Goal: Task Accomplishment & Management: Manage account settings

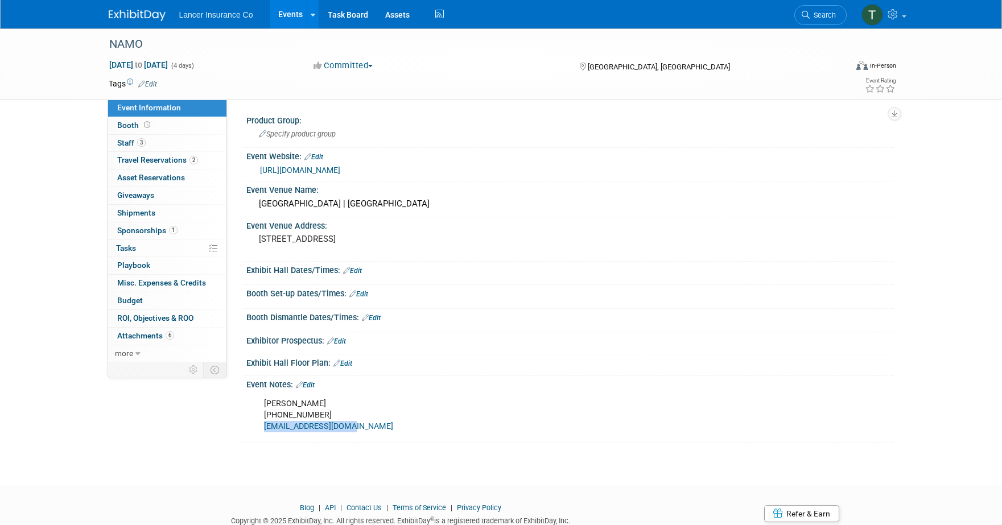
click at [294, 14] on link "Events" at bounding box center [291, 14] width 42 height 28
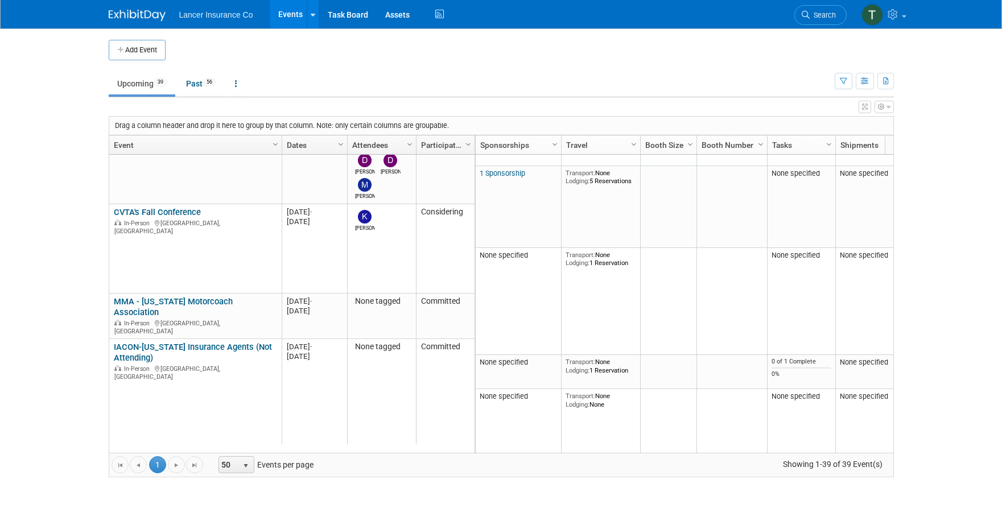
scroll to position [683, 0]
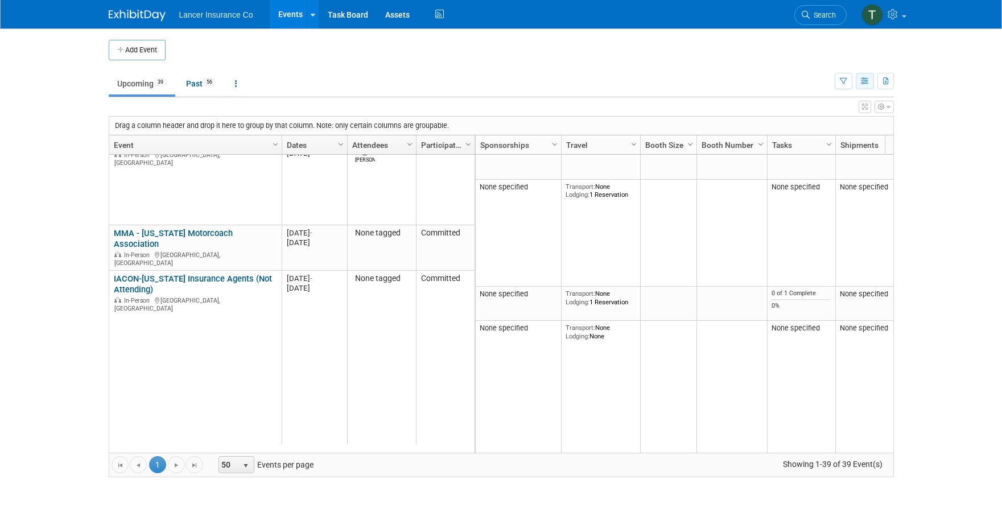
click at [864, 83] on icon "button" at bounding box center [865, 81] width 9 height 7
click at [803, 138] on link "Detail View" at bounding box center [817, 138] width 96 height 16
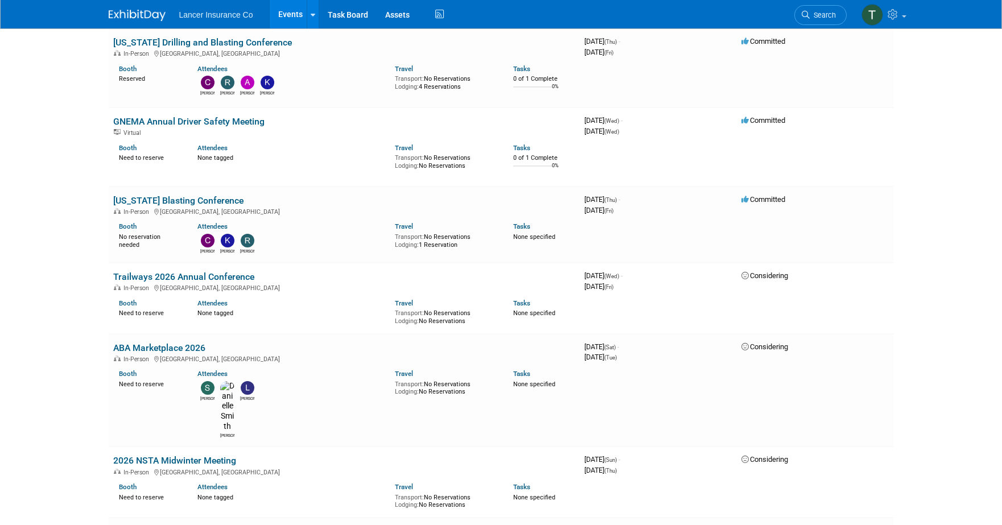
scroll to position [2137, 0]
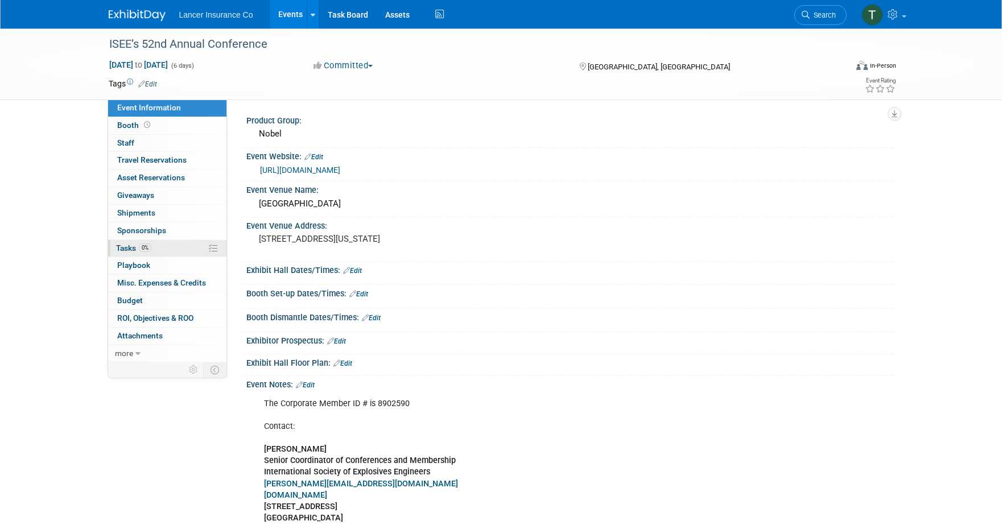
click at [130, 248] on span "Tasks 0%" at bounding box center [133, 248] width 35 height 9
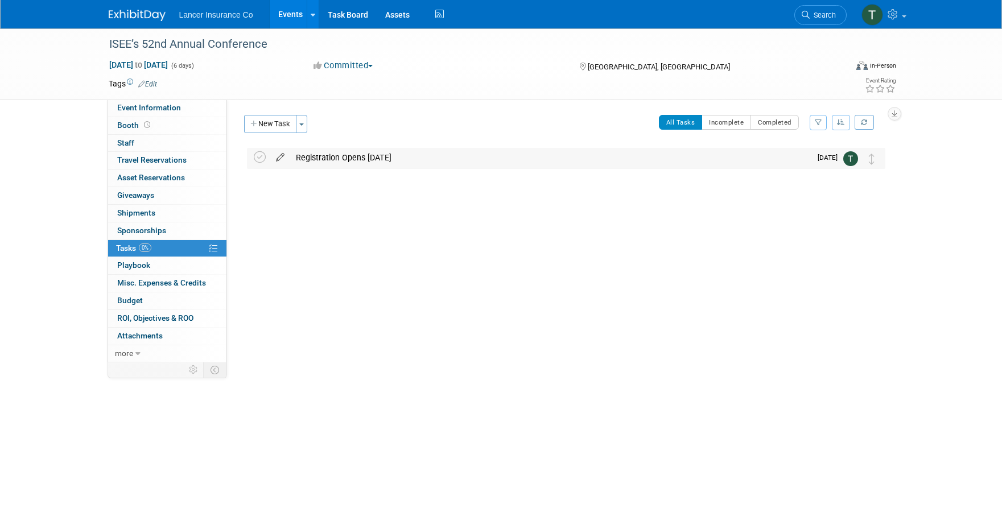
click at [276, 159] on icon at bounding box center [280, 155] width 20 height 14
select select "7"
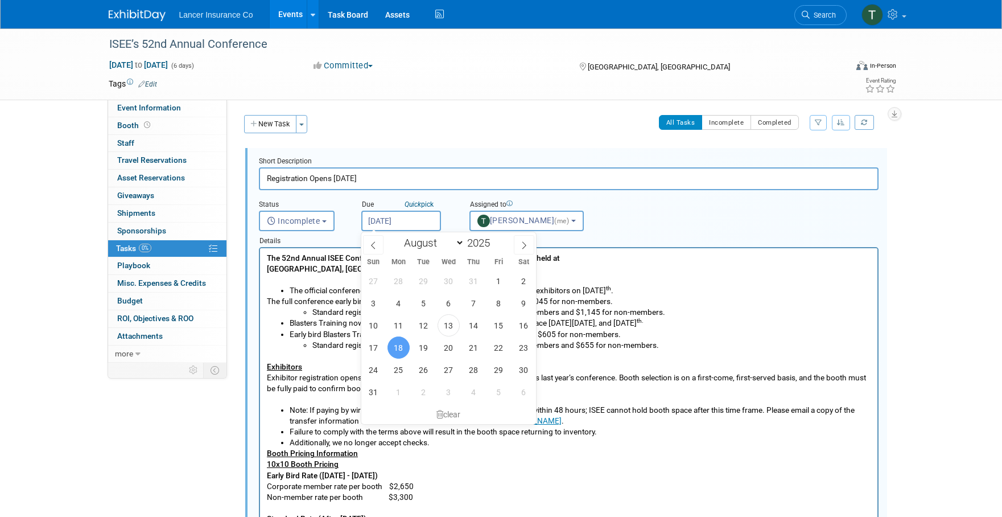
click at [389, 215] on input "Aug 18, 2025" at bounding box center [401, 221] width 80 height 20
click at [471, 324] on span "14" at bounding box center [474, 325] width 22 height 22
type input "Aug 14, 2025"
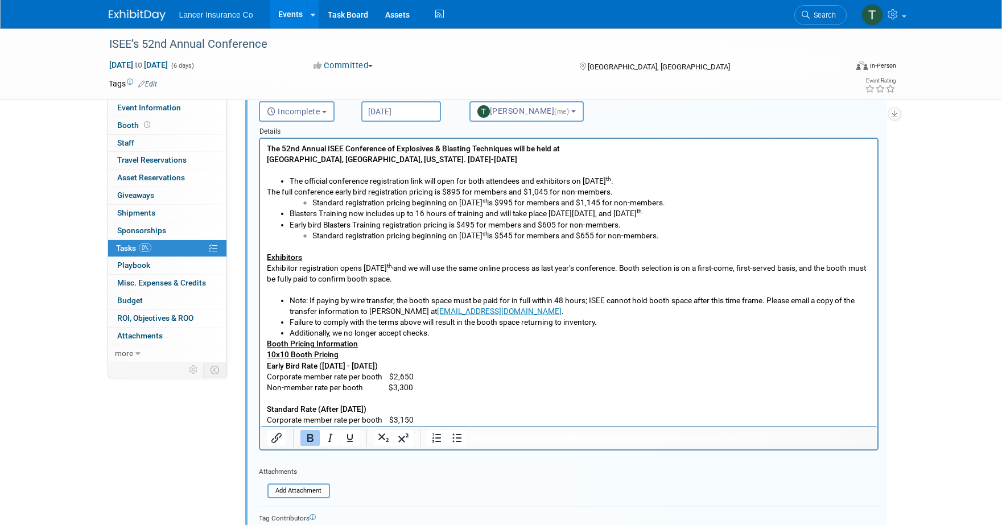
scroll to position [245, 0]
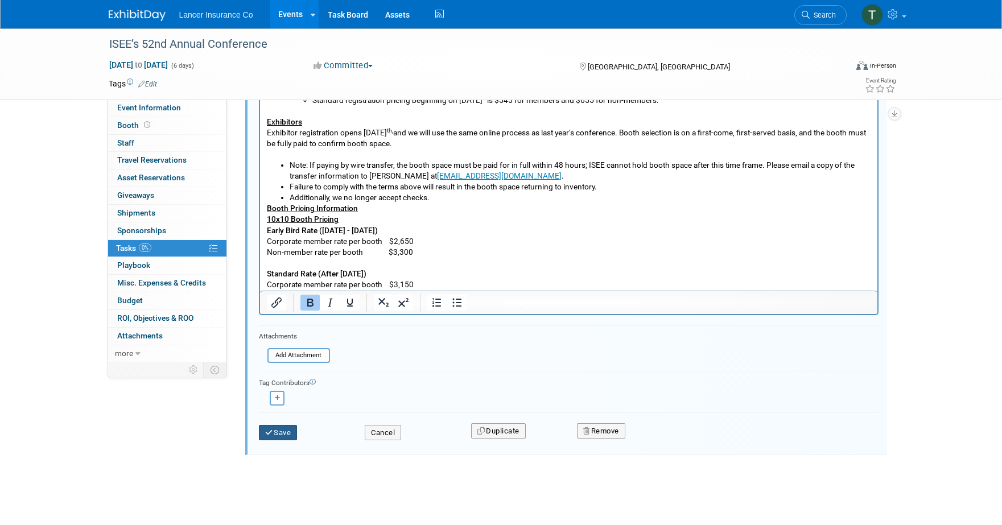
click at [281, 430] on button "Save" at bounding box center [278, 433] width 39 height 16
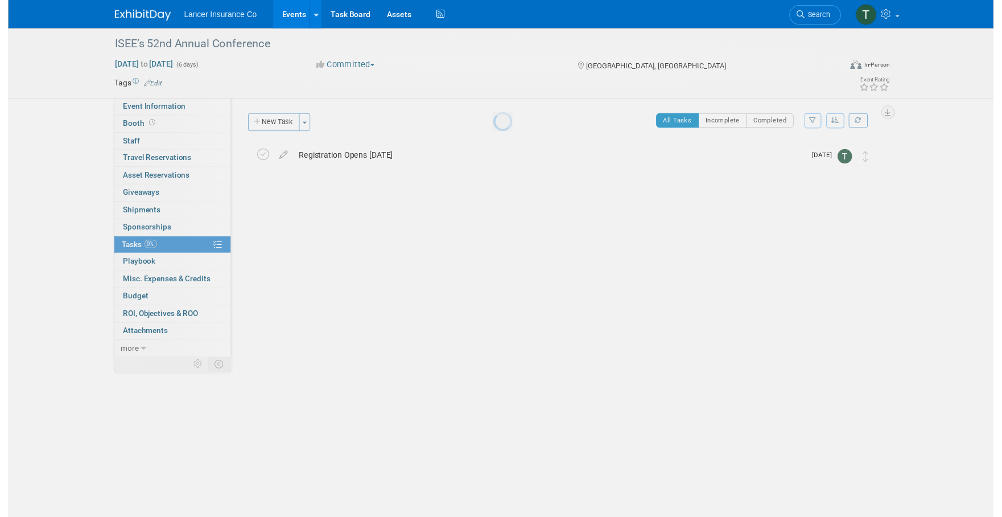
scroll to position [0, 0]
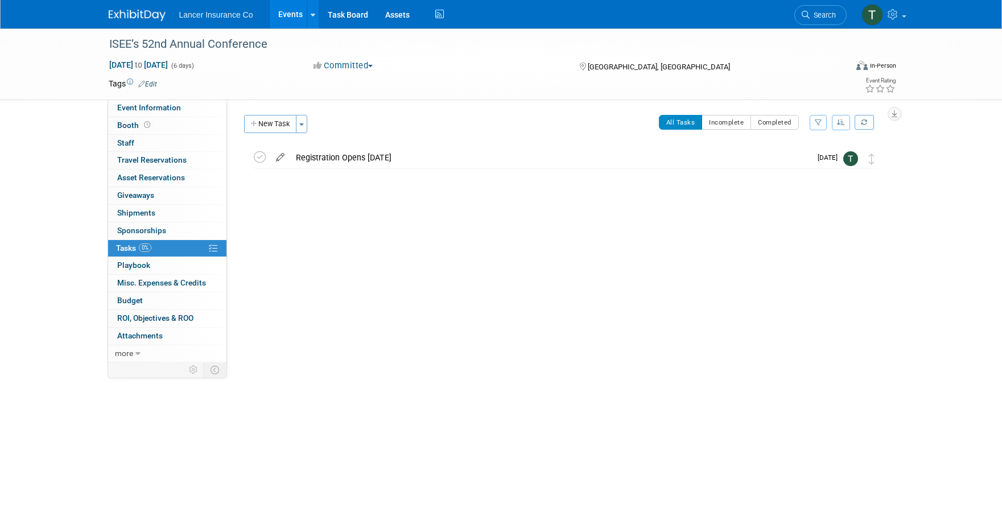
click at [286, 157] on icon at bounding box center [280, 155] width 20 height 14
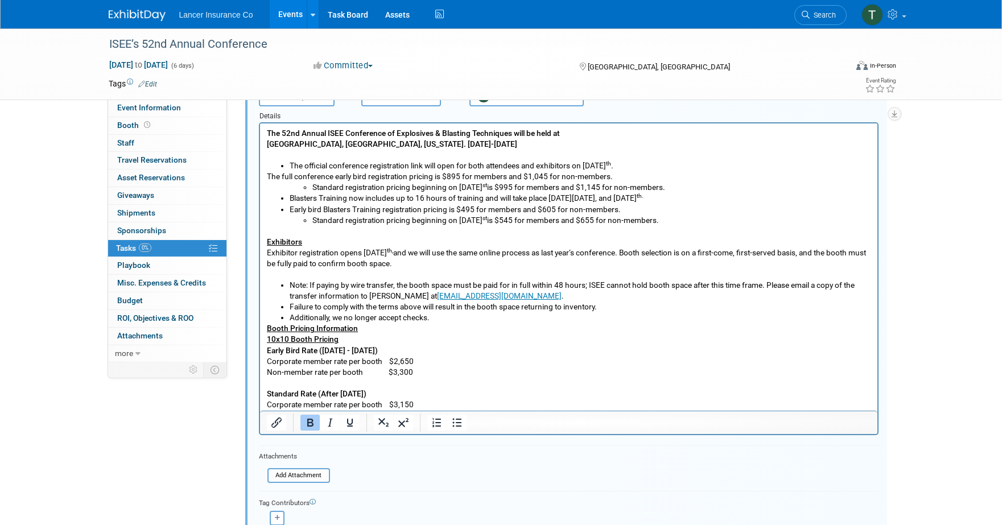
scroll to position [235, 0]
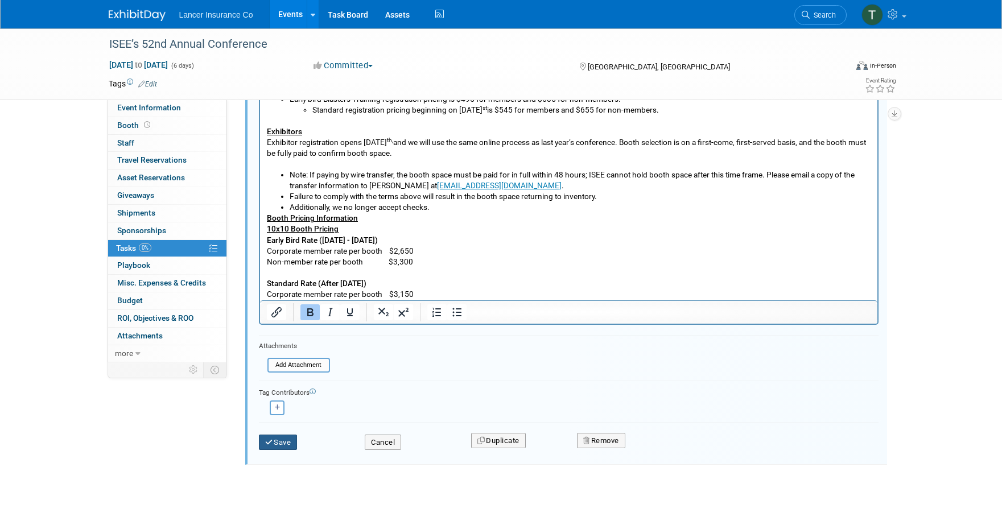
click at [280, 444] on button "Save" at bounding box center [278, 443] width 39 height 16
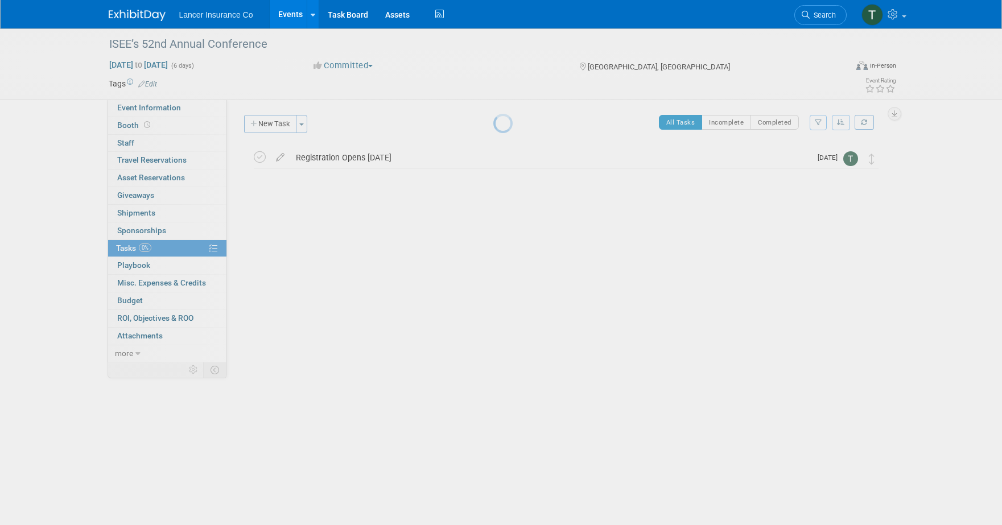
scroll to position [0, 0]
